Goal: Information Seeking & Learning: Learn about a topic

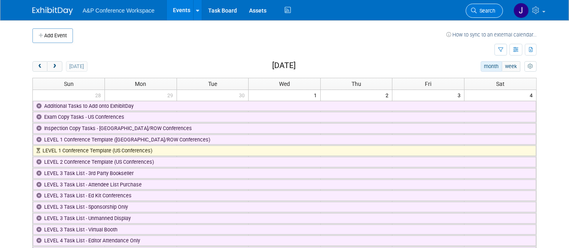
click at [473, 10] on icon at bounding box center [474, 11] width 6 height 6
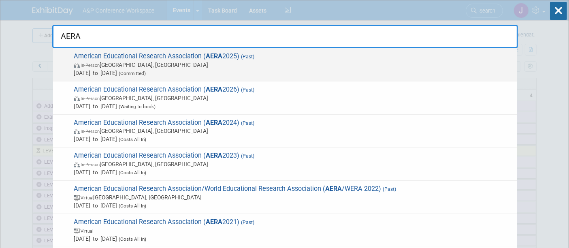
type input "AERA"
click at [189, 61] on span "In-Person Denver, CO" at bounding box center [293, 65] width 439 height 8
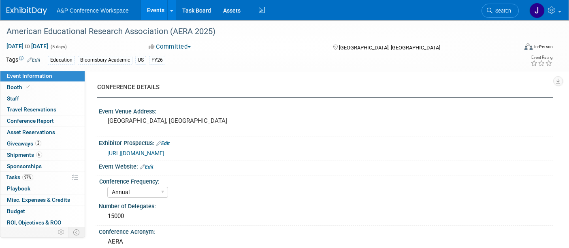
select select "Annual"
select select "Level 2"
select select "In-Person Booth"
select select "Education"
select select "Bloomsbury/Rowman & [PERSON_NAME]"
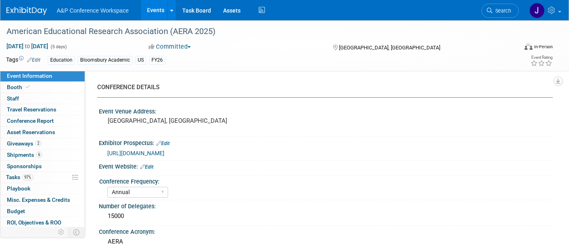
select select "[PERSON_NAME]"
select select "Networking/Commissioning"
click at [500, 11] on span "Search" at bounding box center [501, 11] width 19 height 6
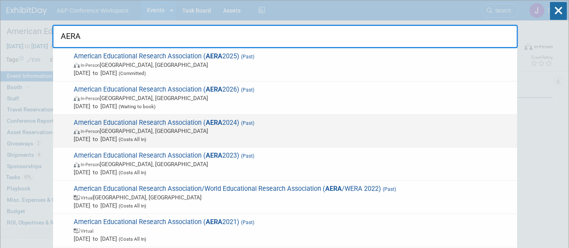
type input "AERA"
click at [312, 124] on span "American Educational Research Association ( AERA 2024) (Past) In-Person Philade…" at bounding box center [292, 131] width 442 height 25
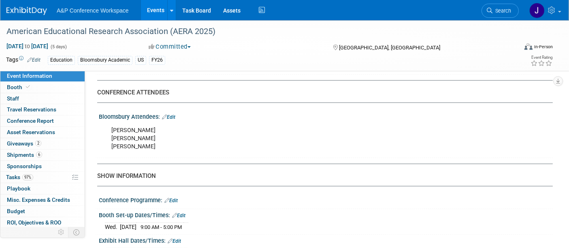
scroll to position [509, 0]
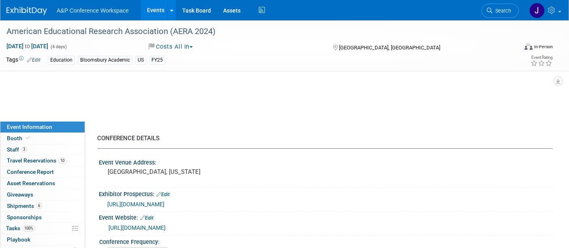
select select "Annual"
select select "Level 1"
select select "In-Person Booth"
select select "[PERSON_NAME]"
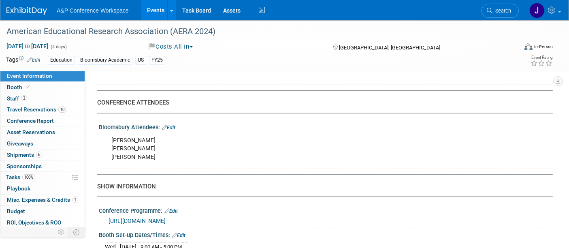
scroll to position [496, 0]
